Goal: Task Accomplishment & Management: Manage account settings

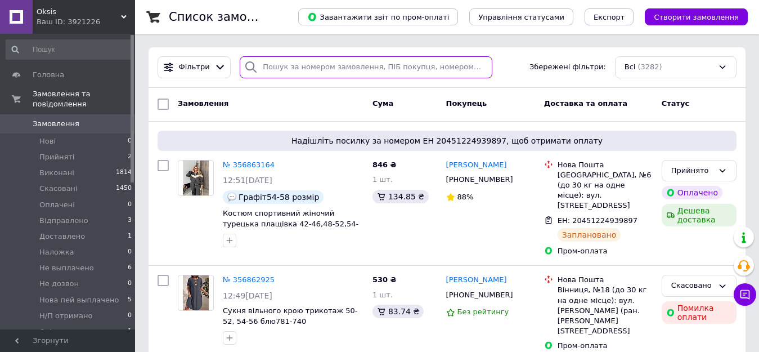
click at [275, 68] on input "search" at bounding box center [366, 67] width 252 height 22
paste input "355822067"
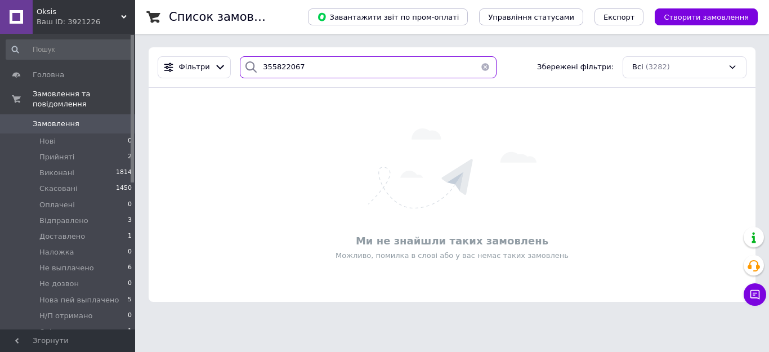
paste input "698766"
paste input "993959"
paste input "342522"
paste input "946315"
paste input "857557"
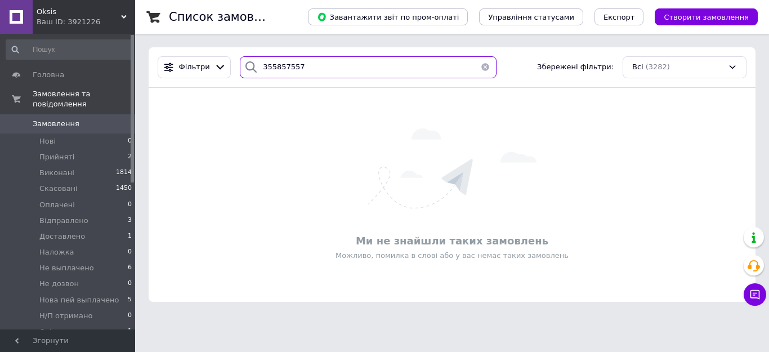
paste input "6077910"
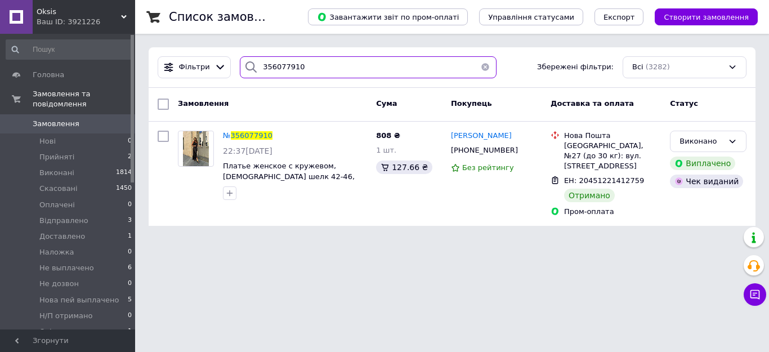
click at [298, 65] on input "356077910" at bounding box center [368, 67] width 257 height 22
paste input "24112"
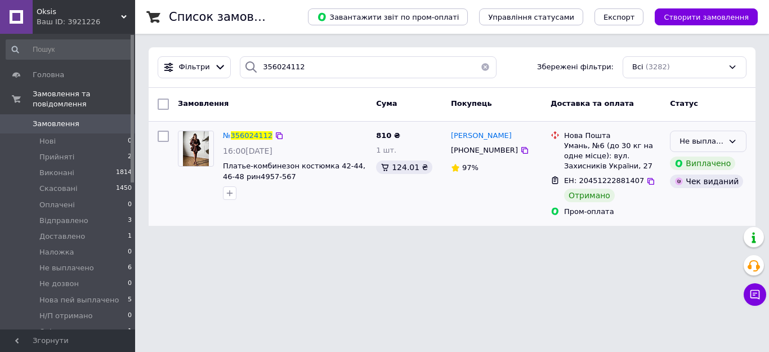
click at [719, 141] on div "Не выплачено" at bounding box center [701, 142] width 44 height 12
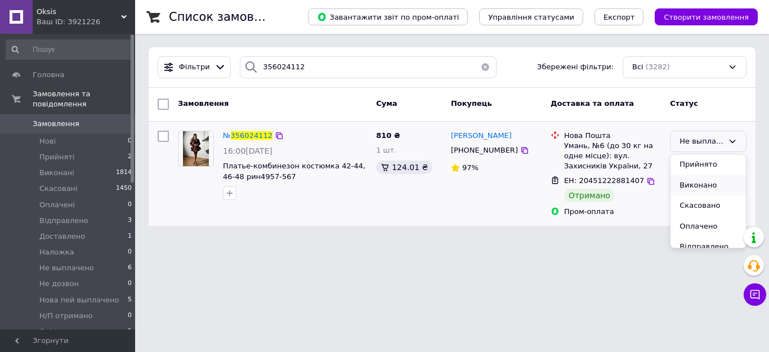
click at [696, 186] on li "Виконано" at bounding box center [707, 185] width 75 height 21
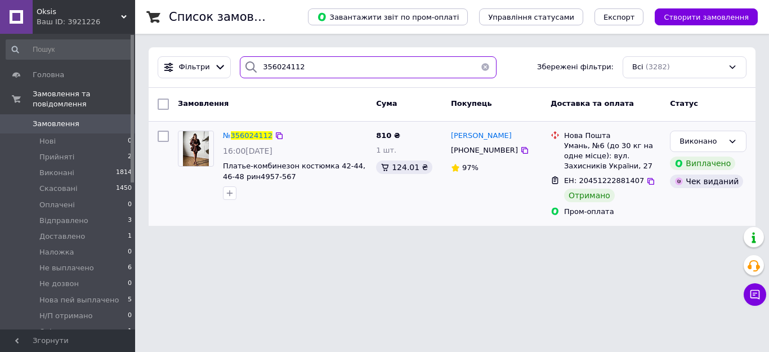
click at [310, 70] on input "356024112" at bounding box center [368, 67] width 257 height 22
paste input "145278"
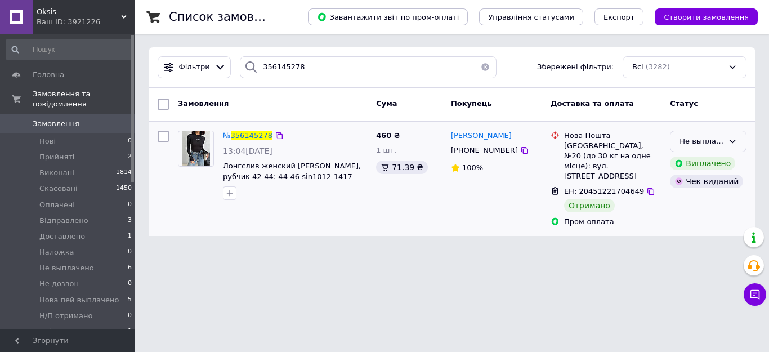
click at [697, 138] on div "Не выплачено" at bounding box center [701, 142] width 44 height 12
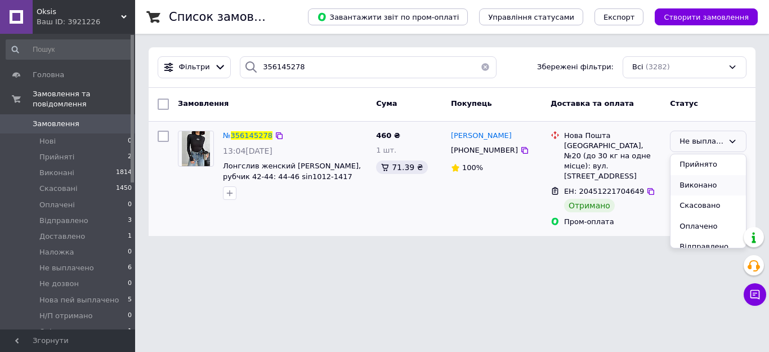
click at [689, 183] on li "Виконано" at bounding box center [707, 185] width 75 height 21
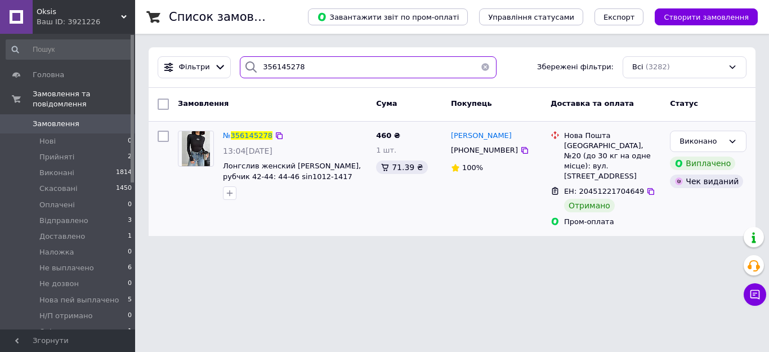
click at [316, 65] on input "356145278" at bounding box center [368, 67] width 257 height 22
paste input "5982525"
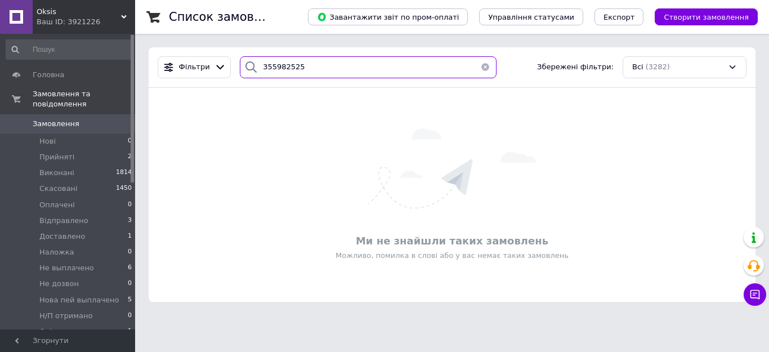
paste input "6182331"
paste input "372094"
paste input "104015"
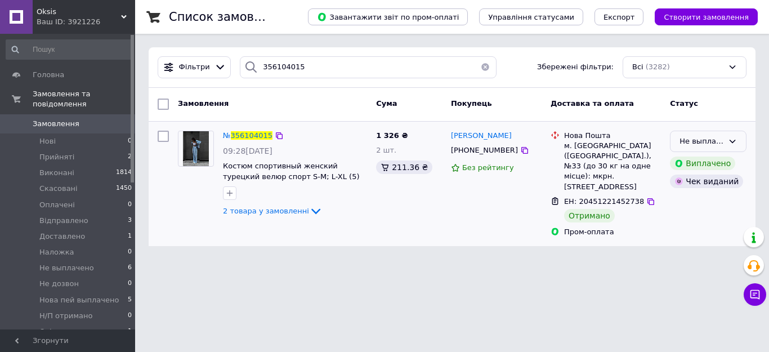
click at [737, 141] on div "Не выплачено" at bounding box center [708, 142] width 77 height 22
click at [720, 186] on li "Виконано" at bounding box center [707, 185] width 75 height 21
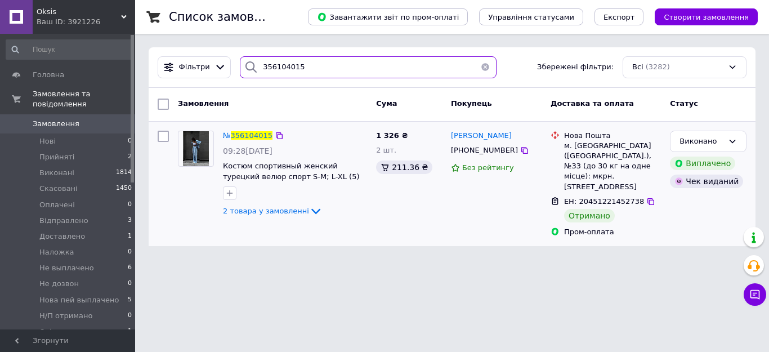
click at [308, 70] on input "356104015" at bounding box center [368, 67] width 257 height 22
paste input "323161"
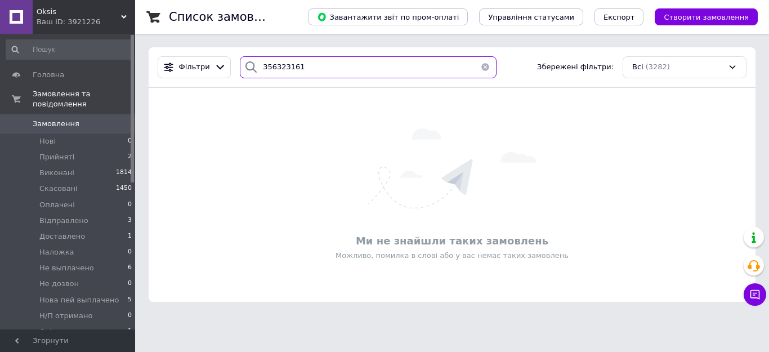
paste input "135956"
paste input "51332"
paste input "23609"
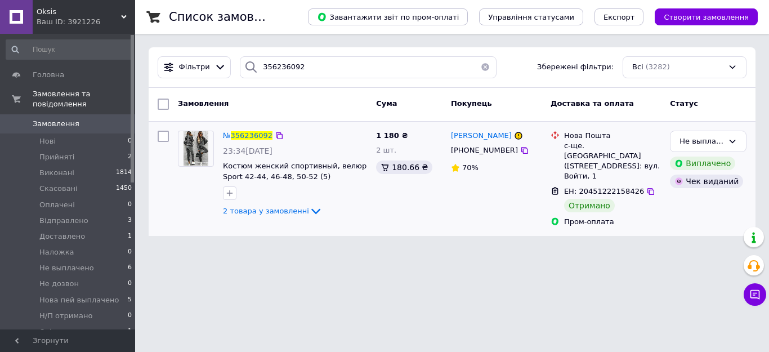
drag, startPoint x: 737, startPoint y: 140, endPoint x: 730, endPoint y: 153, distance: 14.9
click at [736, 140] on div "Не выплачено" at bounding box center [708, 142] width 77 height 22
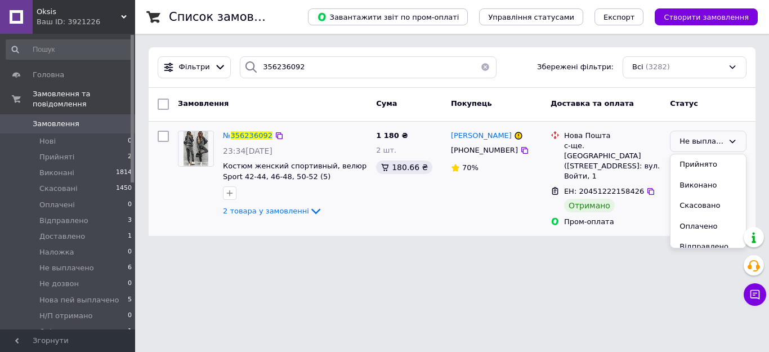
click at [709, 184] on li "Виконано" at bounding box center [707, 185] width 75 height 21
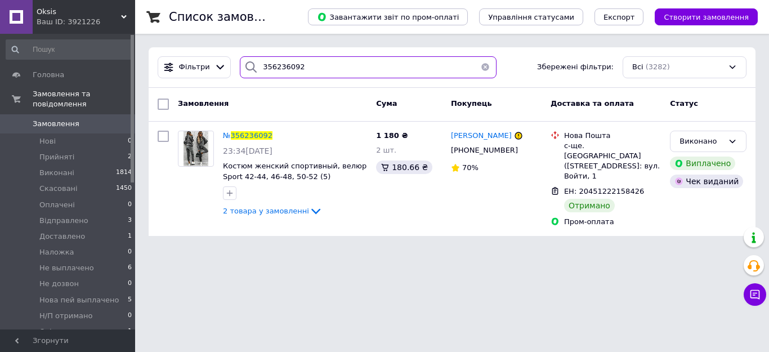
click at [310, 71] on input "356236092" at bounding box center [368, 67] width 257 height 22
paste input "0639"
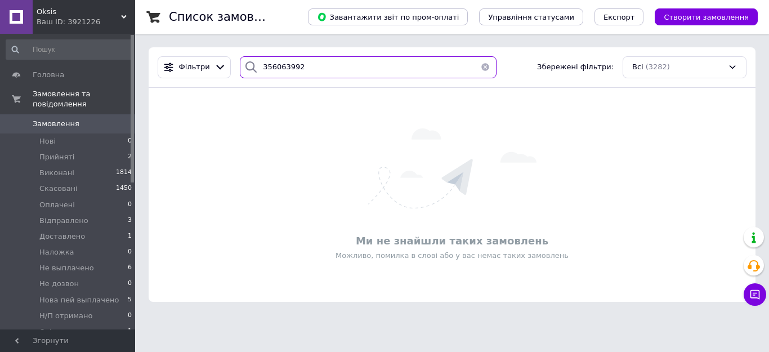
paste input "10627"
paste input "078840"
paste input "187687"
paste input "270293"
paste input "4226"
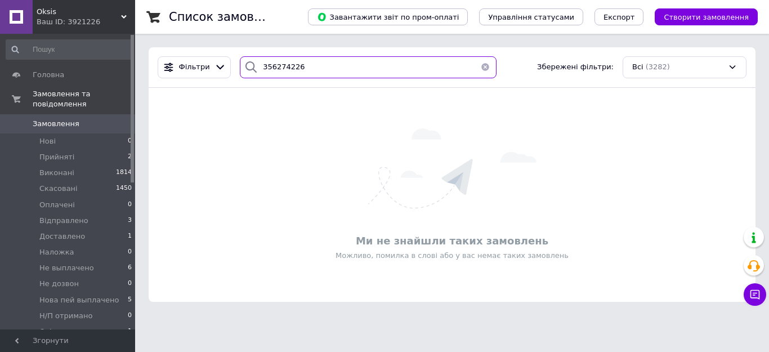
paste input "365235"
paste input "179688"
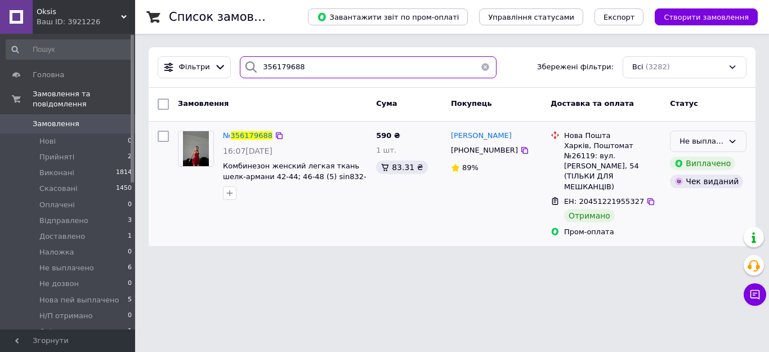
type input "356179688"
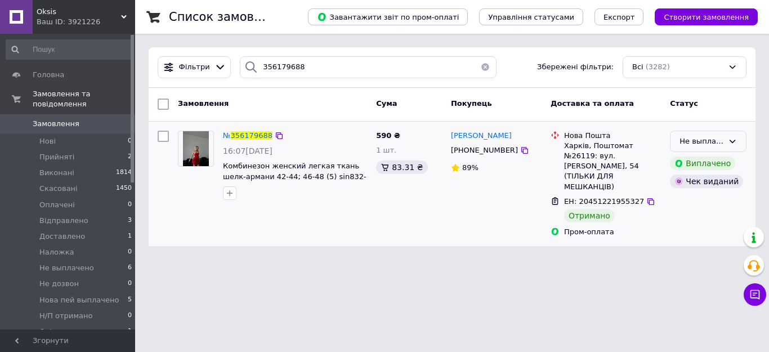
click at [707, 141] on div "Не выплачено" at bounding box center [701, 142] width 44 height 12
click at [688, 189] on li "Виконано" at bounding box center [707, 185] width 75 height 21
click at [83, 263] on span "Не выплачено" at bounding box center [66, 268] width 55 height 10
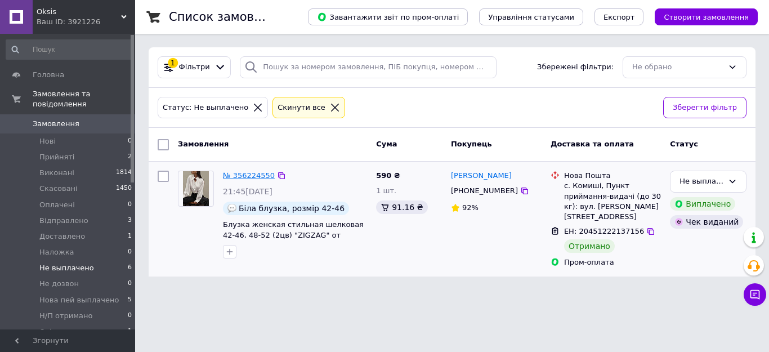
click at [247, 173] on link "№ 356224550" at bounding box center [249, 175] width 52 height 8
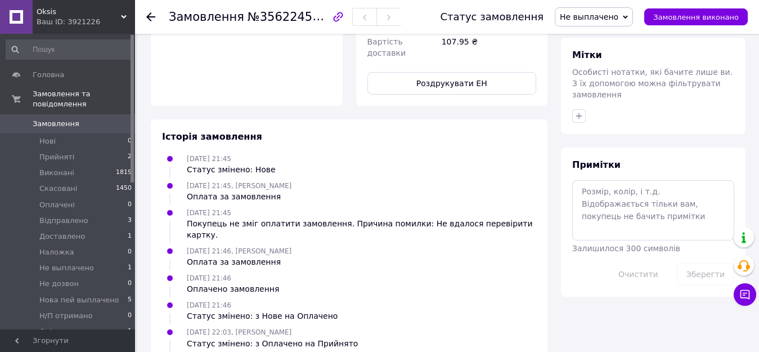
scroll to position [407, 0]
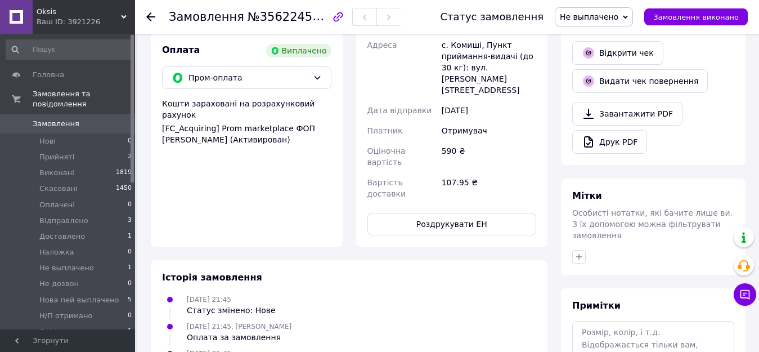
click at [151, 16] on use at bounding box center [150, 16] width 9 height 9
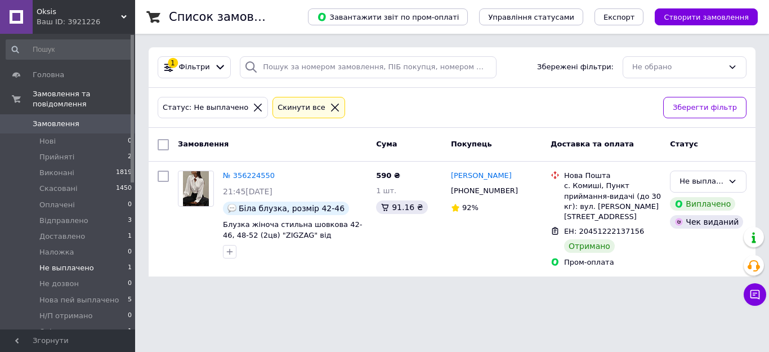
click at [331, 106] on icon at bounding box center [335, 108] width 8 height 8
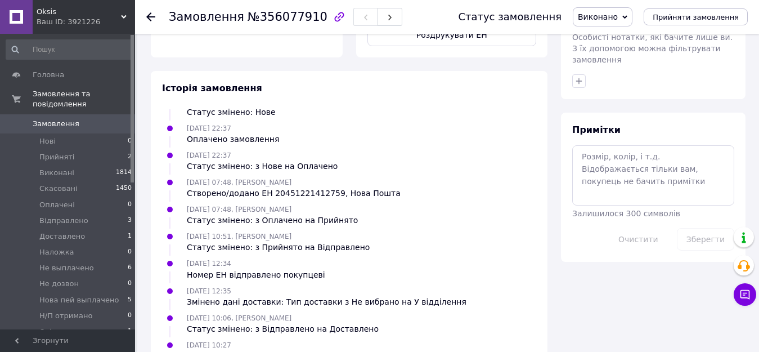
scroll to position [621, 0]
